Goal: Contribute content

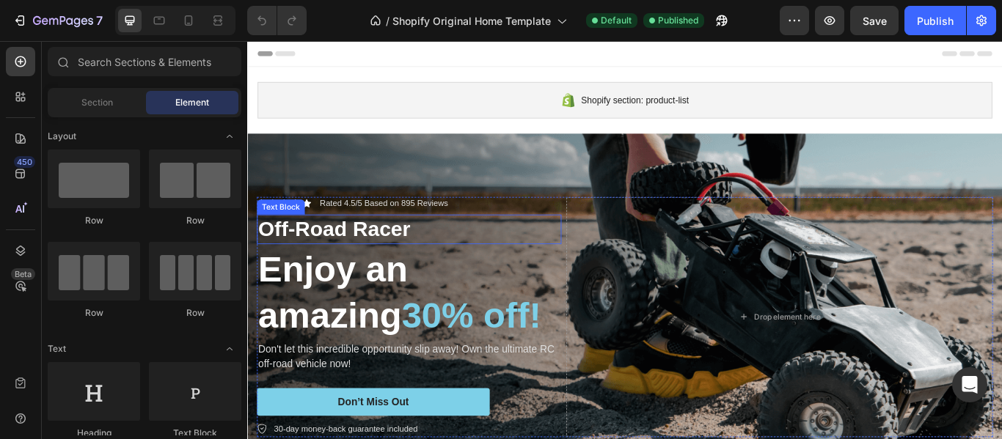
click at [392, 243] on div "Off-Road Racer" at bounding box center [435, 260] width 355 height 34
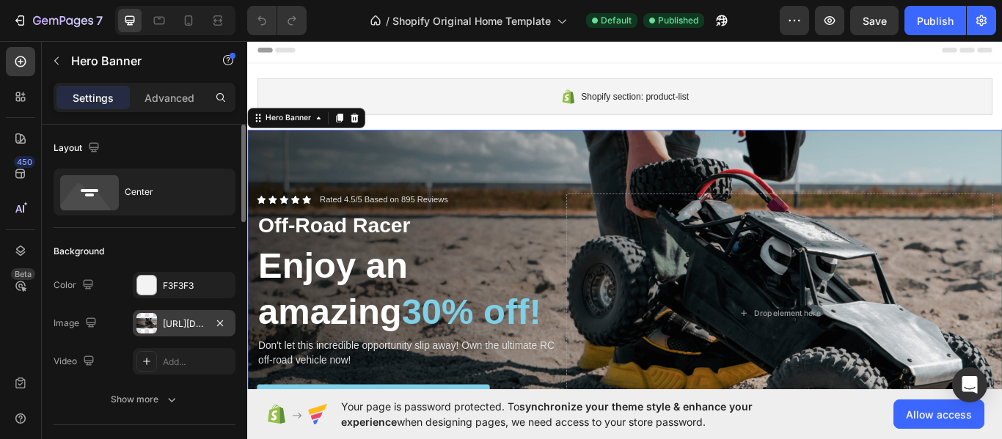
click at [166, 321] on div "[URL][DOMAIN_NAME]" at bounding box center [184, 324] width 43 height 13
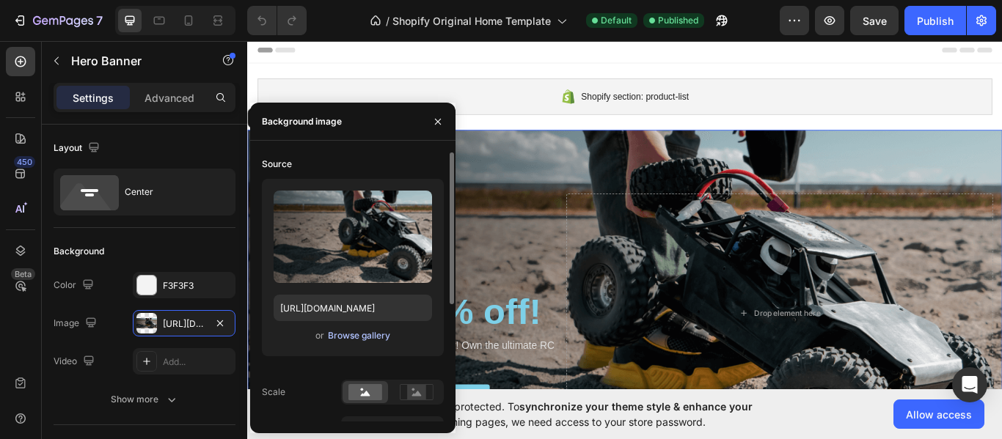
click at [346, 334] on div "Browse gallery" at bounding box center [359, 335] width 62 height 13
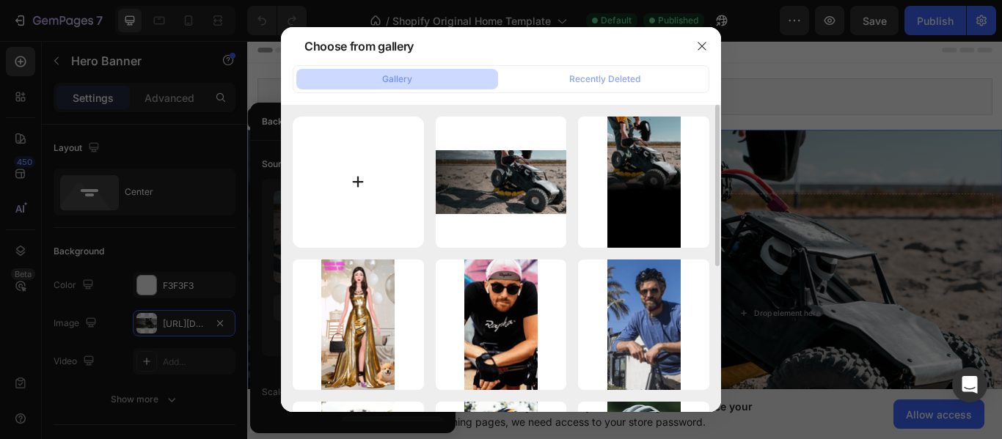
click at [362, 179] on input "file" at bounding box center [358, 182] width 131 height 131
type input "C:\fakepath\Inserir um título (9).png"
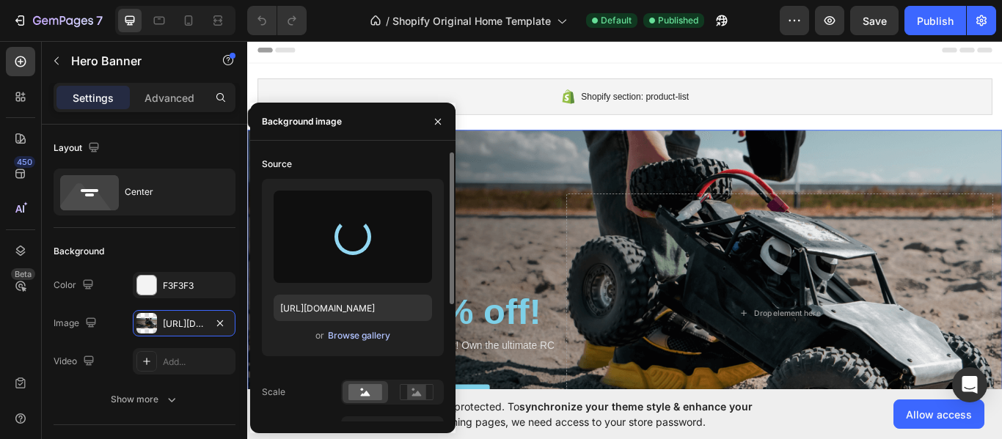
type input "[URL][DOMAIN_NAME]"
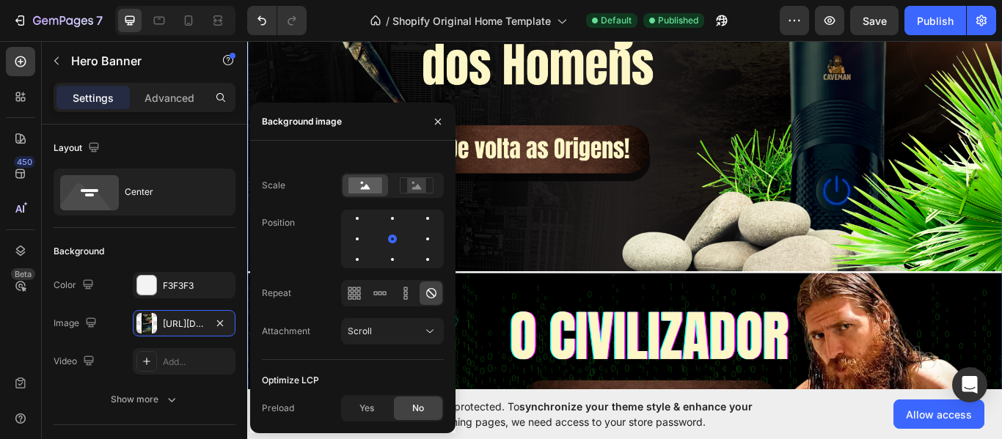
scroll to position [312, 0]
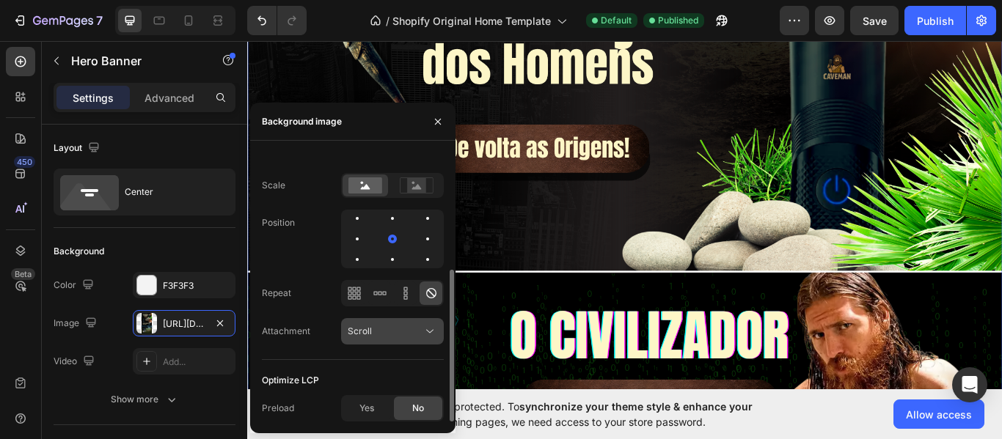
click at [413, 327] on div "Scroll" at bounding box center [385, 331] width 75 height 13
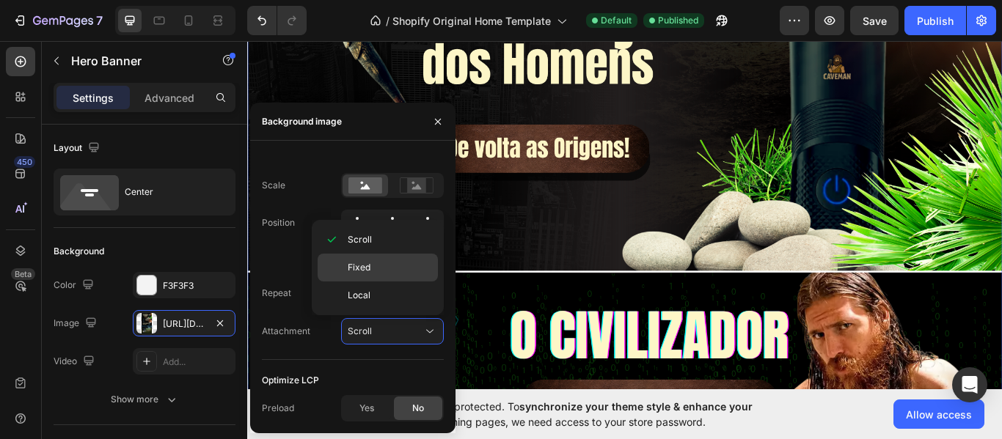
click at [386, 268] on p "Fixed" at bounding box center [390, 267] width 84 height 13
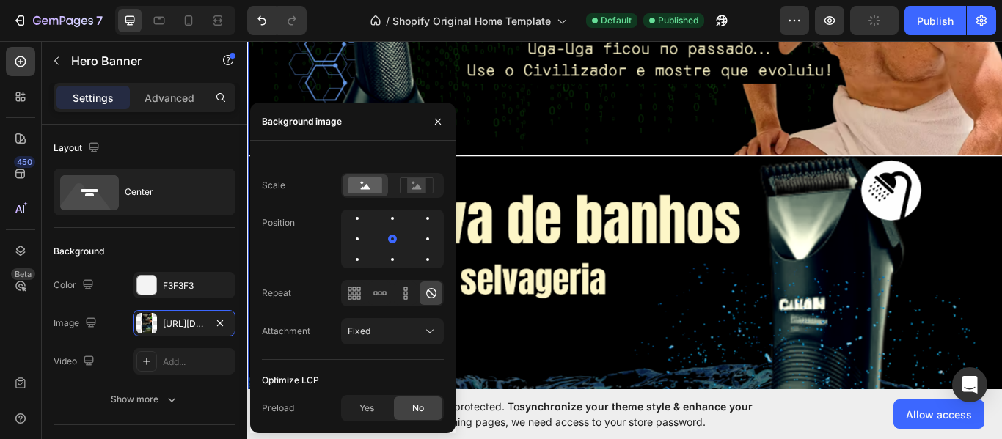
scroll to position [151, 0]
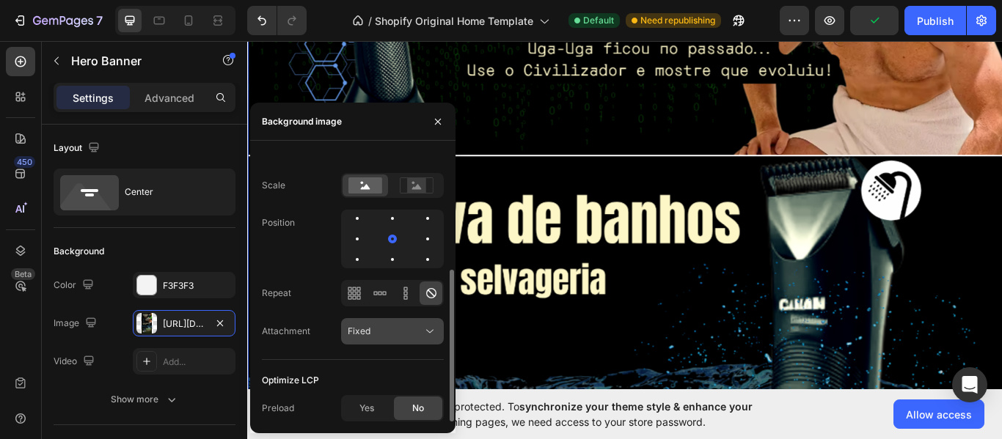
click at [367, 334] on span "Fixed" at bounding box center [359, 331] width 23 height 11
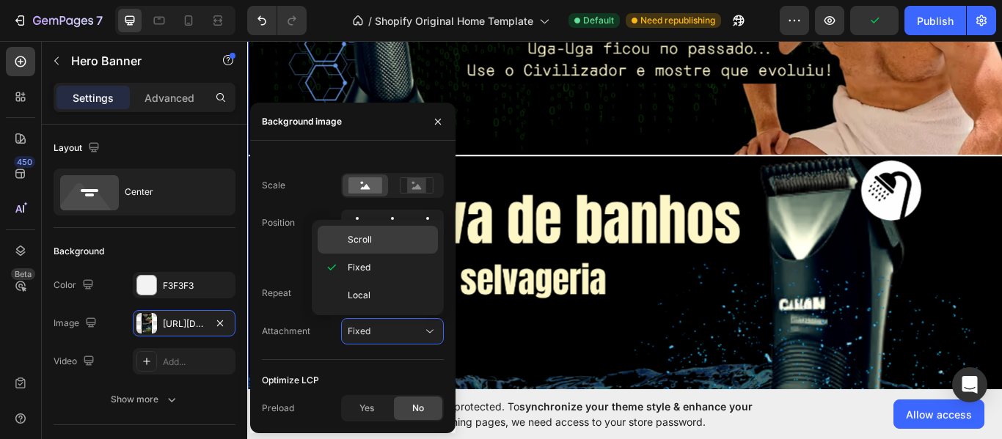
click at [374, 230] on div "Scroll" at bounding box center [378, 240] width 120 height 28
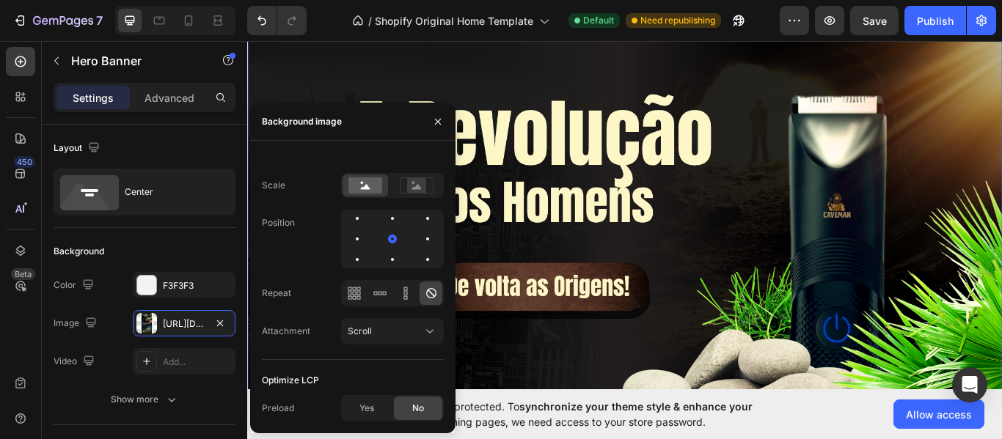
scroll to position [0, 0]
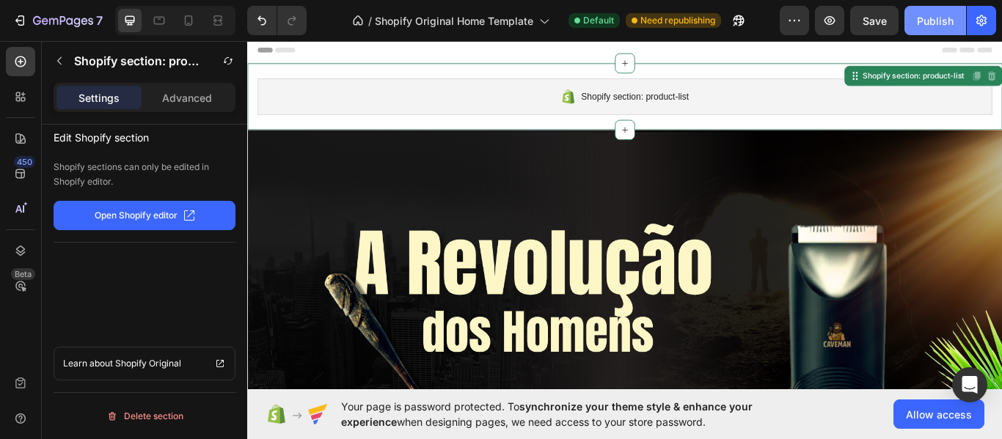
click at [919, 32] on button "Publish" at bounding box center [935, 20] width 62 height 29
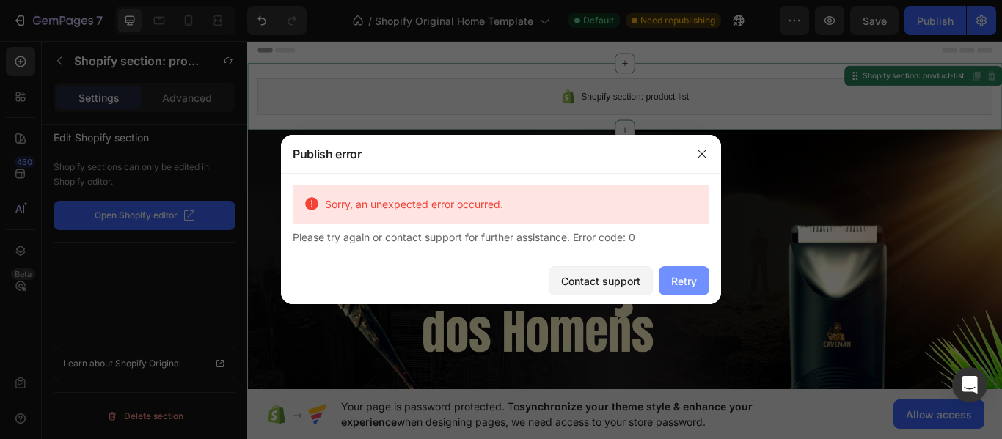
click at [674, 281] on div "Retry" at bounding box center [684, 281] width 26 height 15
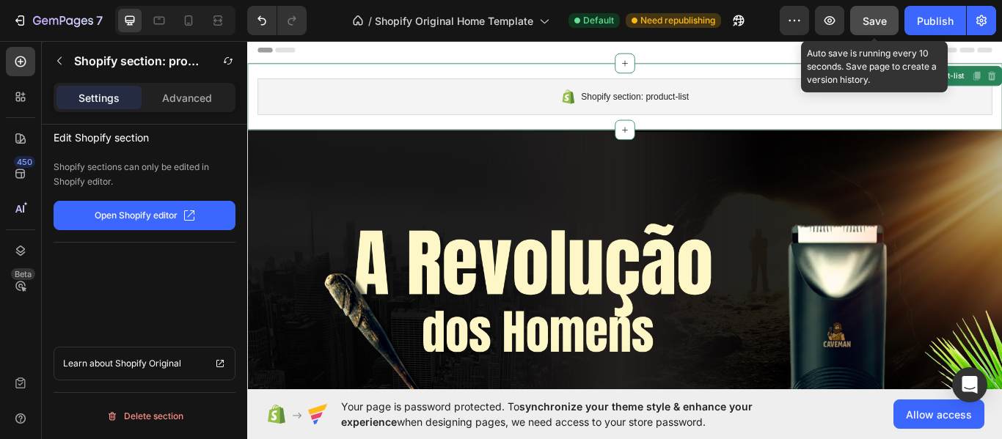
click at [886, 25] on span "Save" at bounding box center [874, 21] width 24 height 12
